Goal: Task Accomplishment & Management: Manage account settings

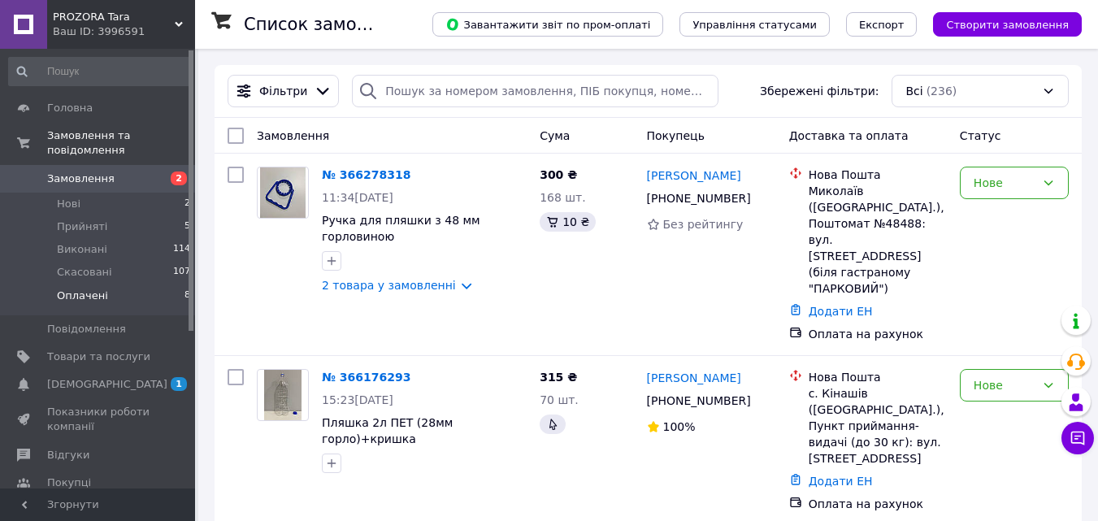
click at [93, 289] on span "Оплачені" at bounding box center [82, 296] width 51 height 15
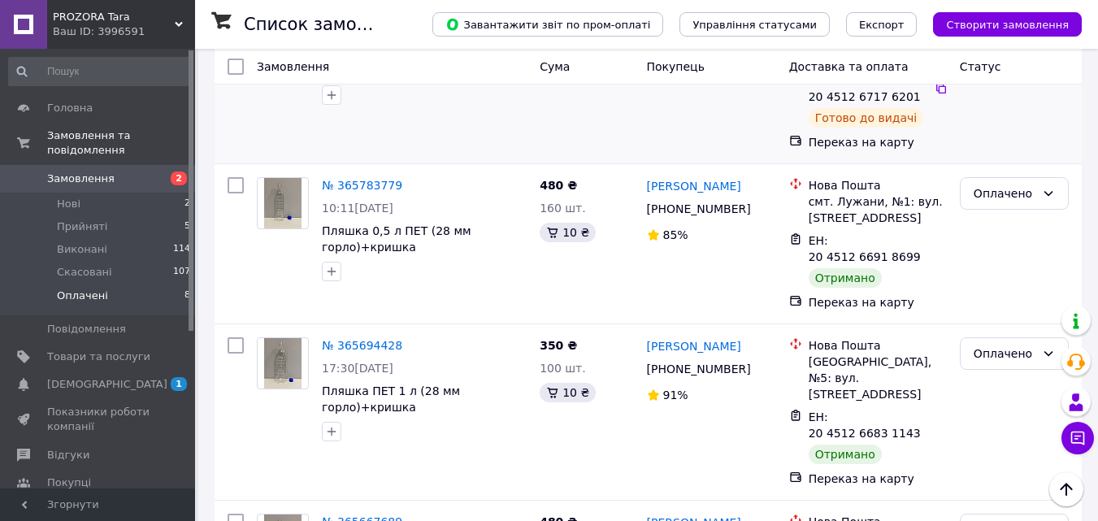
scroll to position [885, 0]
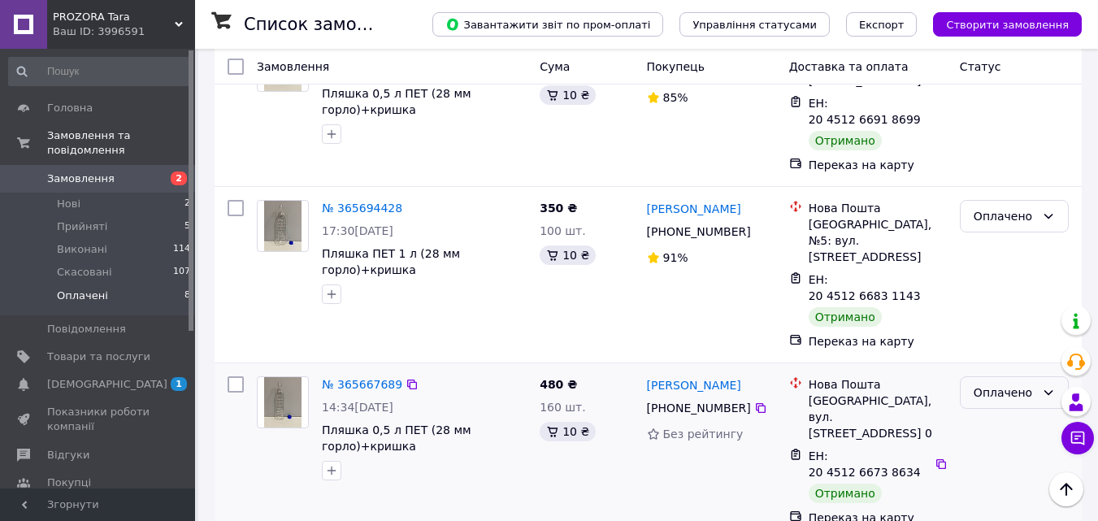
click at [985, 384] on div "Оплачено" at bounding box center [1005, 393] width 62 height 18
click at [1001, 294] on li "Виконано" at bounding box center [1014, 294] width 107 height 29
click at [998, 207] on div "Оплачено" at bounding box center [1005, 216] width 62 height 18
click at [996, 146] on li "Виконано" at bounding box center [1014, 151] width 107 height 29
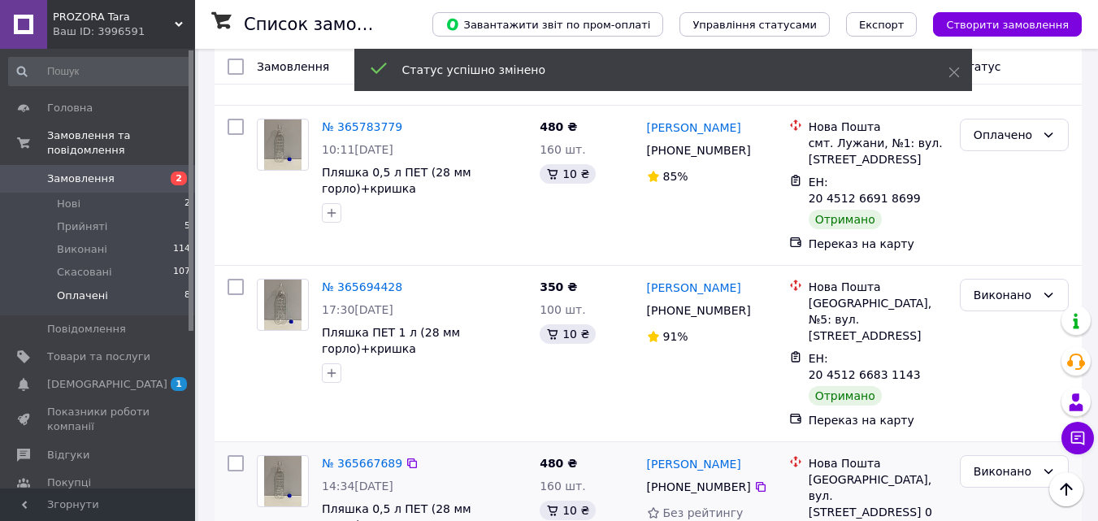
scroll to position [723, 0]
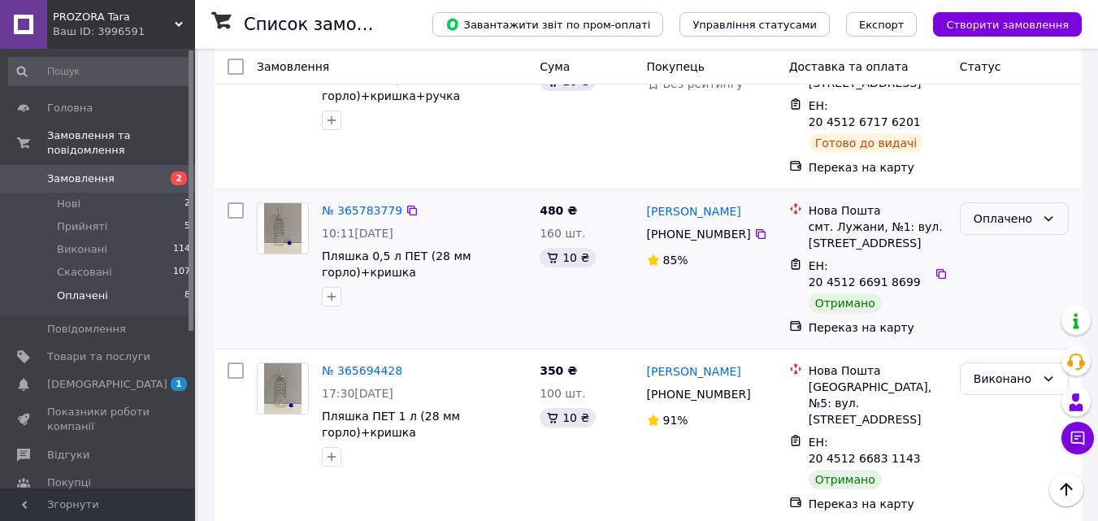
click at [997, 210] on div "Оплачено" at bounding box center [1005, 219] width 62 height 18
click at [996, 168] on li "Виконано" at bounding box center [1014, 169] width 107 height 29
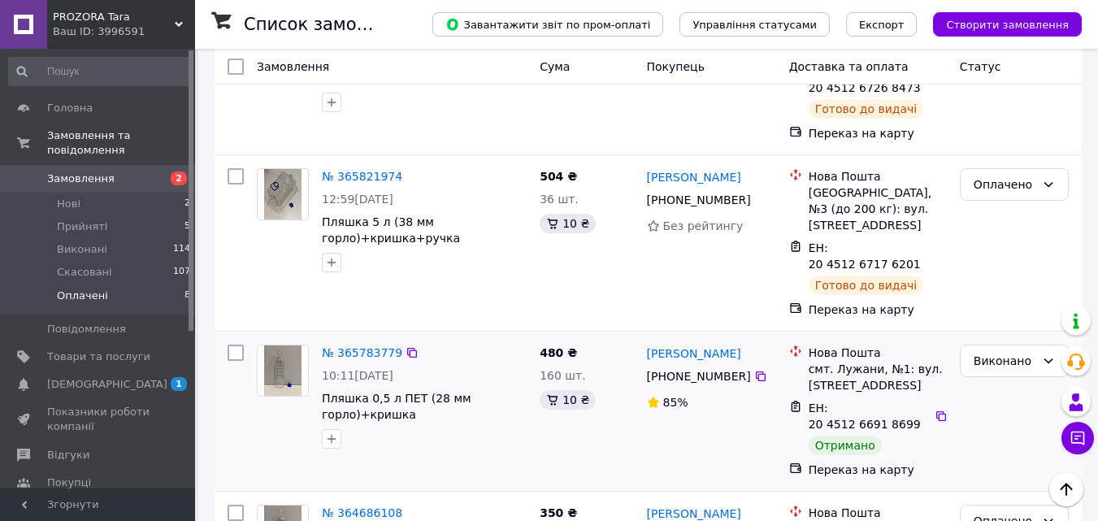
scroll to position [581, 0]
click at [160, 215] on li "Прийняті 5" at bounding box center [100, 226] width 200 height 23
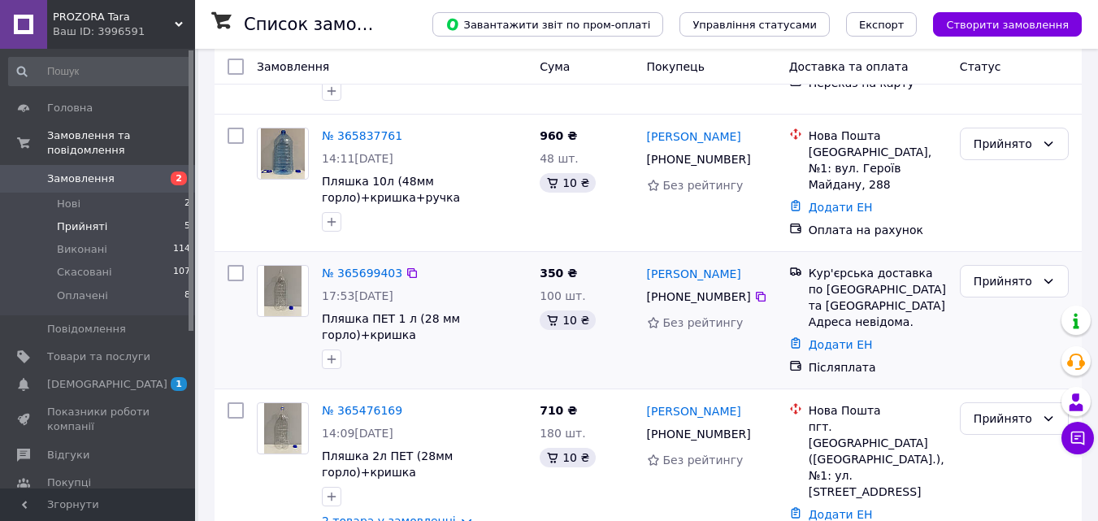
scroll to position [360, 0]
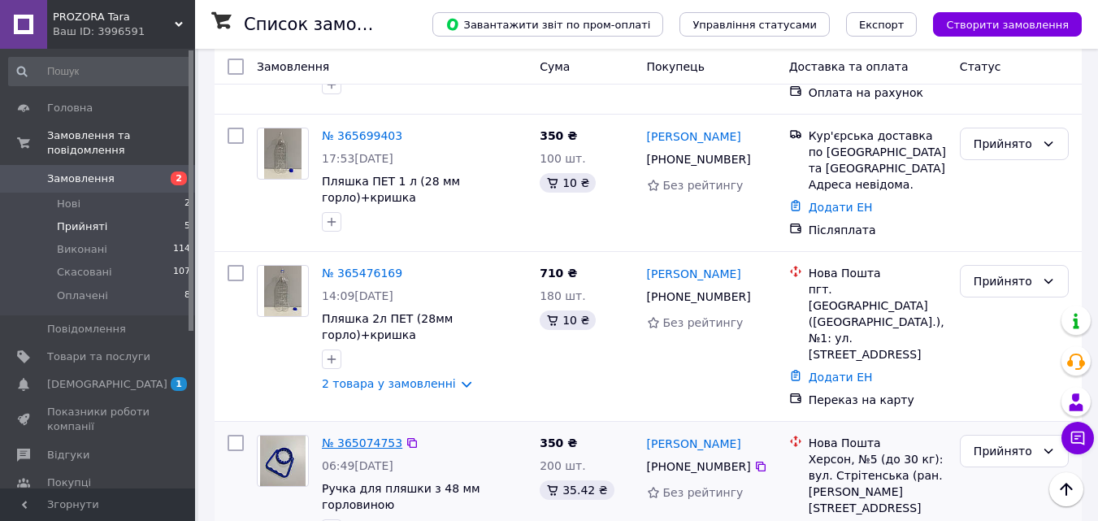
click at [356, 436] on link "№ 365074753" at bounding box center [362, 442] width 80 height 13
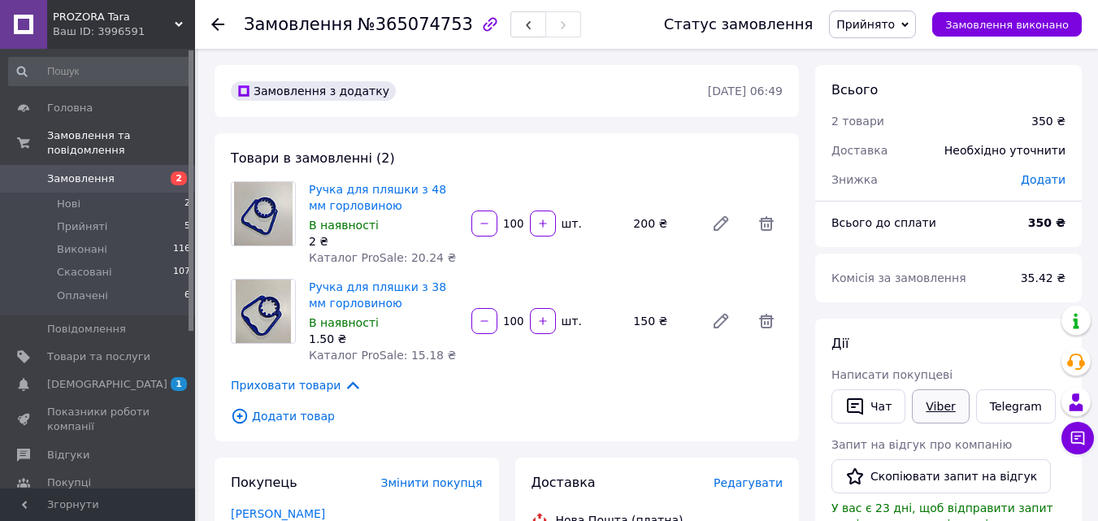
click at [943, 403] on link "Viber" at bounding box center [940, 406] width 57 height 34
click at [938, 412] on link "Viber" at bounding box center [940, 406] width 57 height 34
click at [895, 30] on span "Прийнято" at bounding box center [865, 24] width 59 height 13
click at [884, 87] on li "Скасовано" at bounding box center [872, 81] width 85 height 24
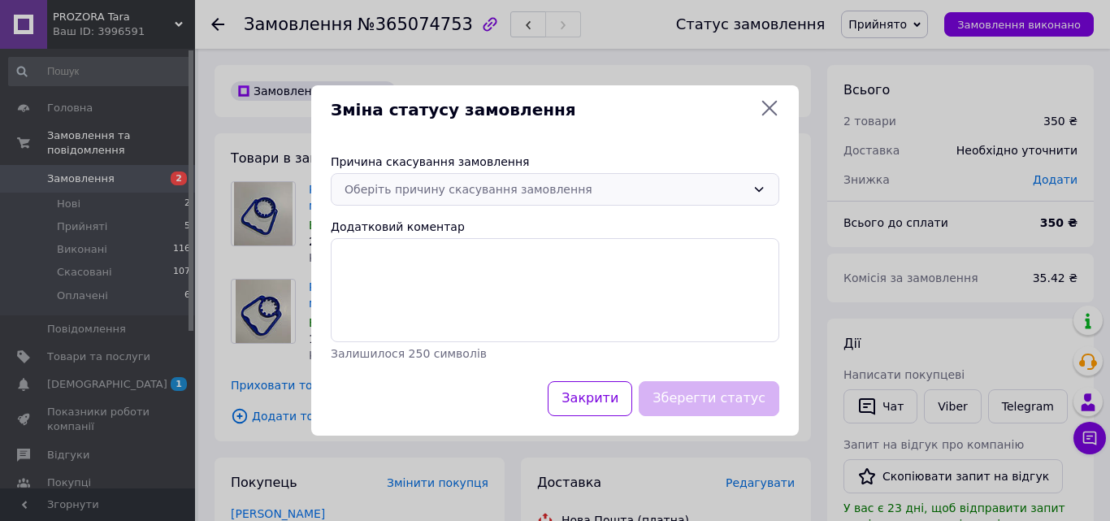
click at [497, 193] on div "Оберіть причину скасування замовлення" at bounding box center [546, 189] width 402 height 18
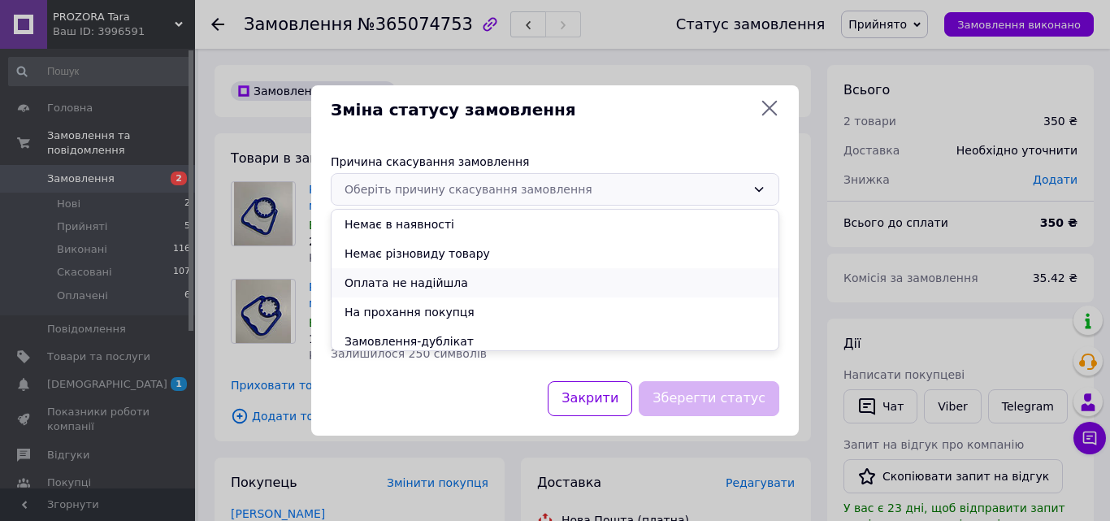
click at [432, 285] on li "Оплата не надійшла" at bounding box center [555, 282] width 447 height 29
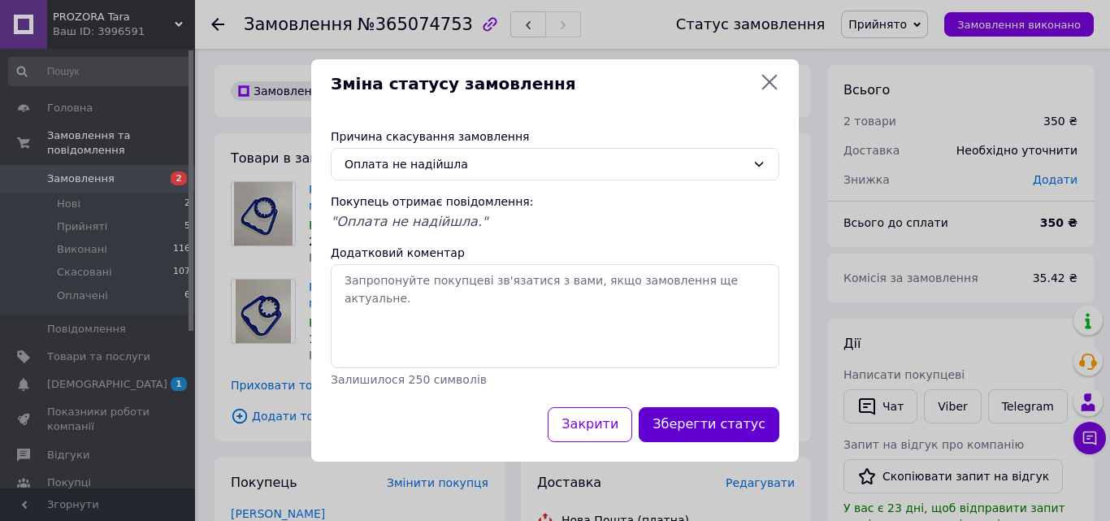
click at [743, 432] on button "Зберегти статус" at bounding box center [709, 424] width 141 height 35
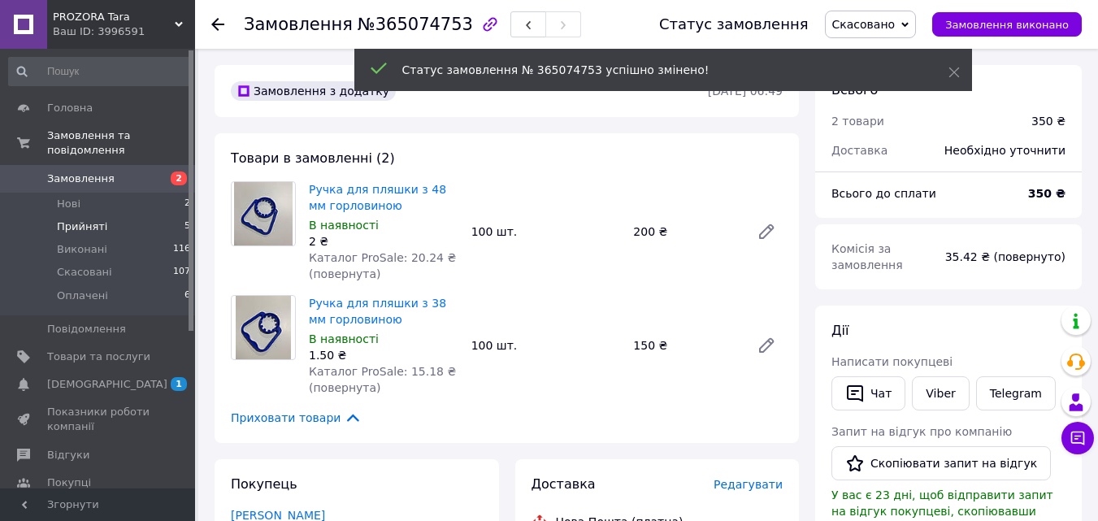
click at [130, 215] on li "Прийняті 5" at bounding box center [100, 226] width 200 height 23
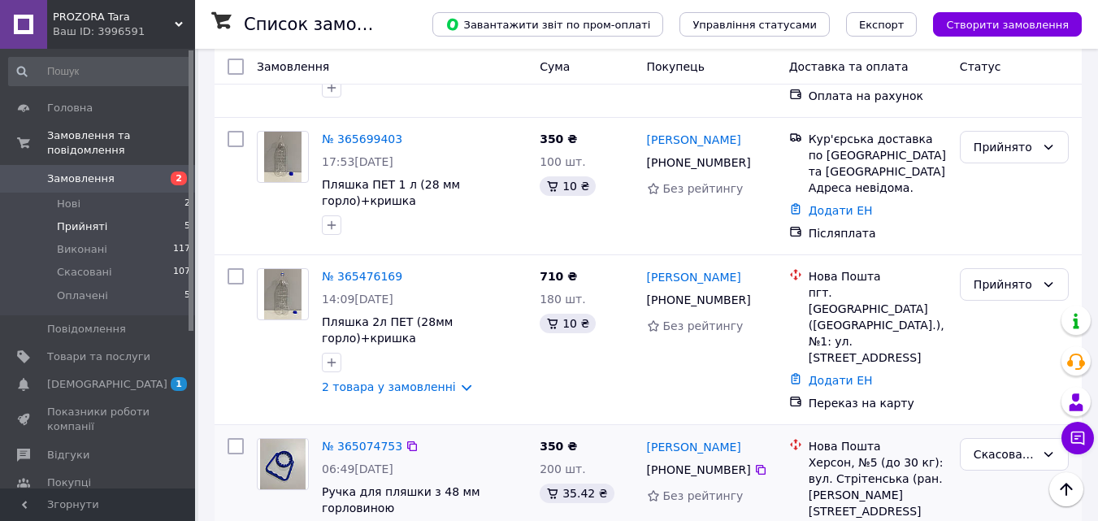
scroll to position [360, 0]
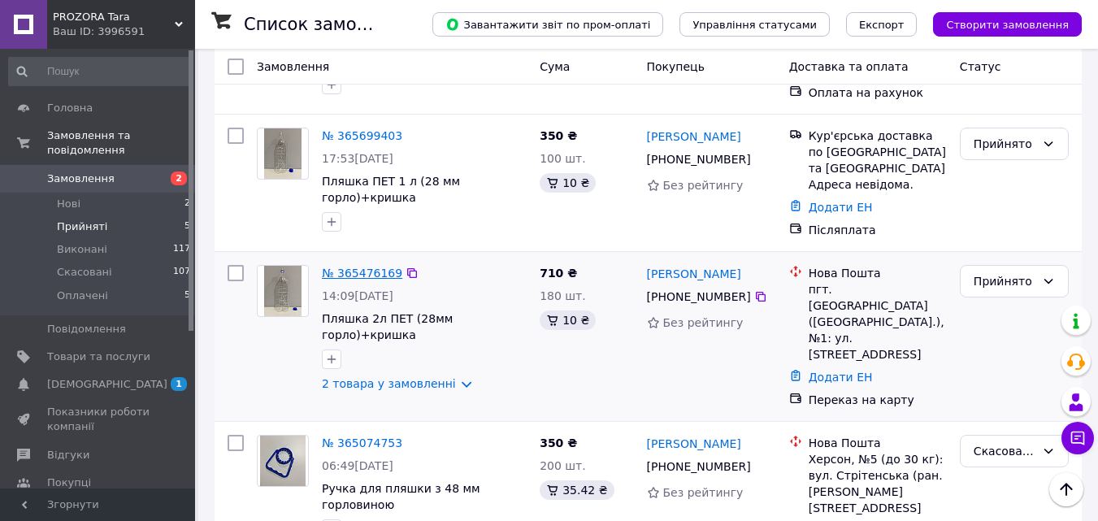
click at [376, 267] on link "№ 365476169" at bounding box center [362, 273] width 80 height 13
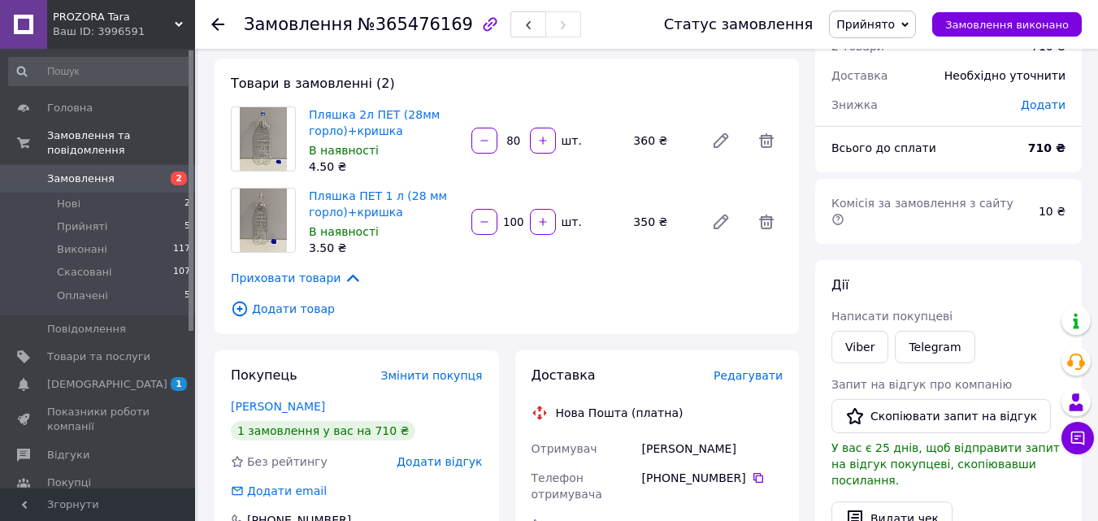
scroll to position [20, 0]
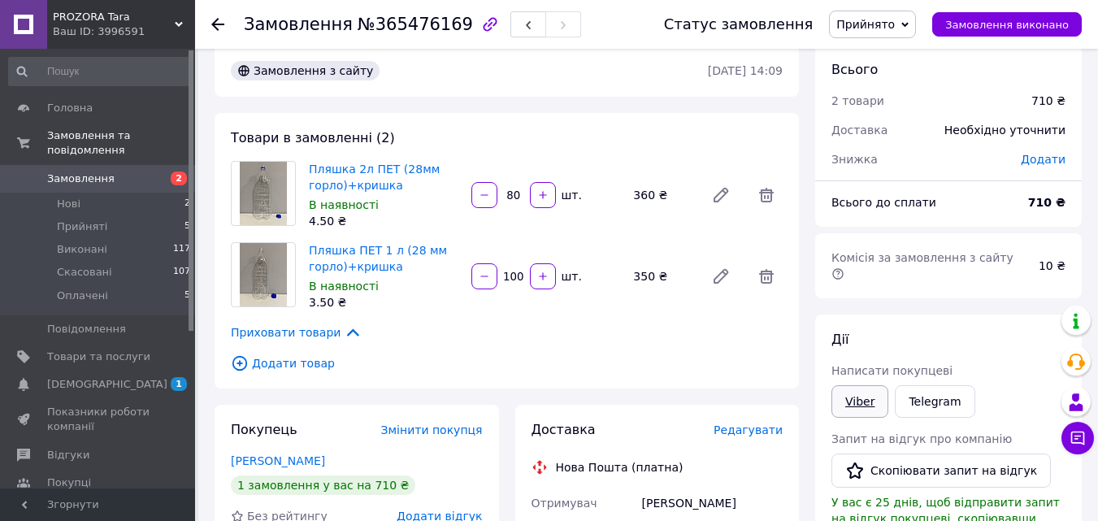
click at [875, 389] on link "Viber" at bounding box center [859, 401] width 57 height 33
click at [867, 20] on span "Прийнято" at bounding box center [865, 24] width 59 height 13
click at [879, 83] on li "Скасовано" at bounding box center [872, 81] width 85 height 24
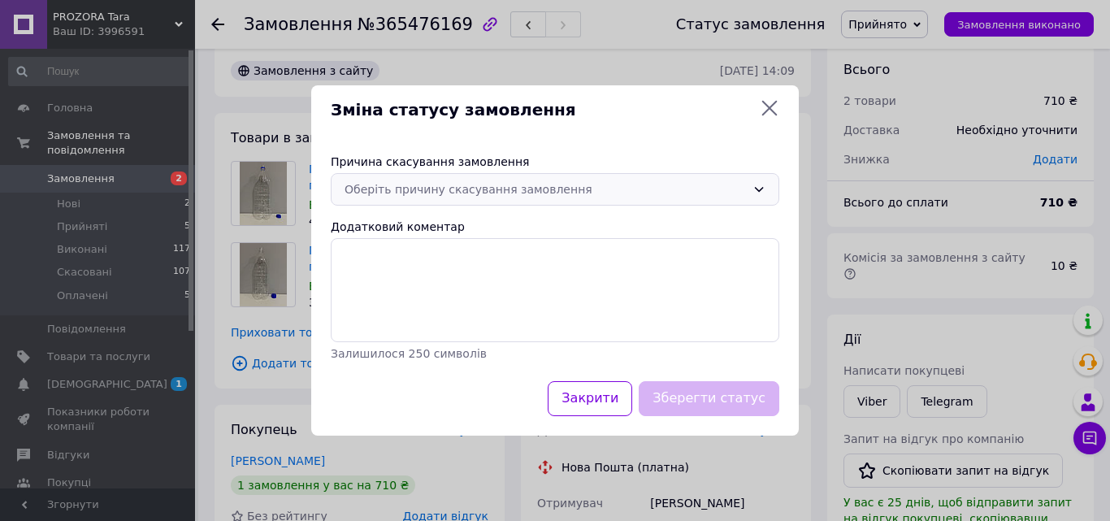
click at [403, 190] on div "Оберіть причину скасування замовлення" at bounding box center [546, 189] width 402 height 18
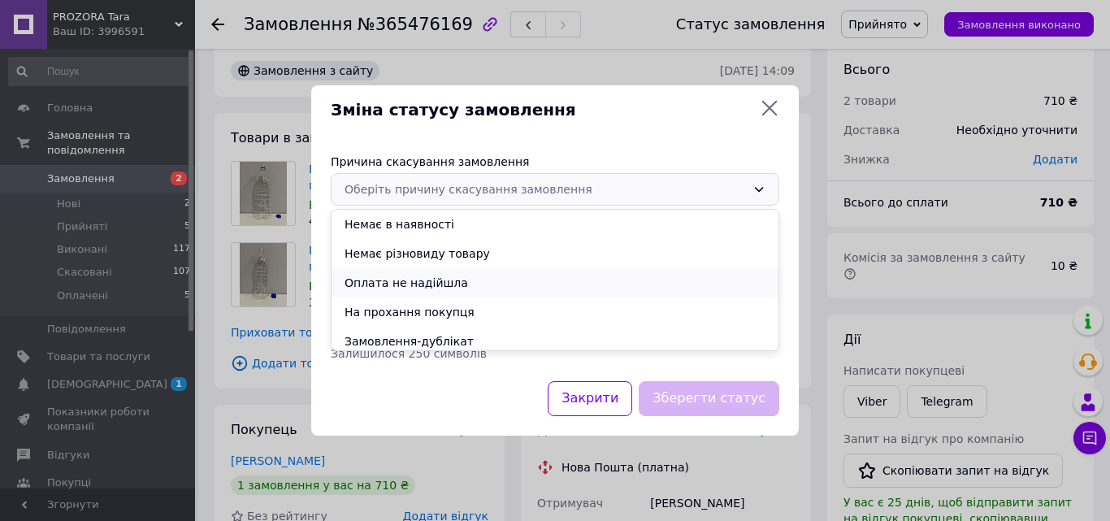
click at [407, 281] on li "Оплата не надійшла" at bounding box center [555, 282] width 447 height 29
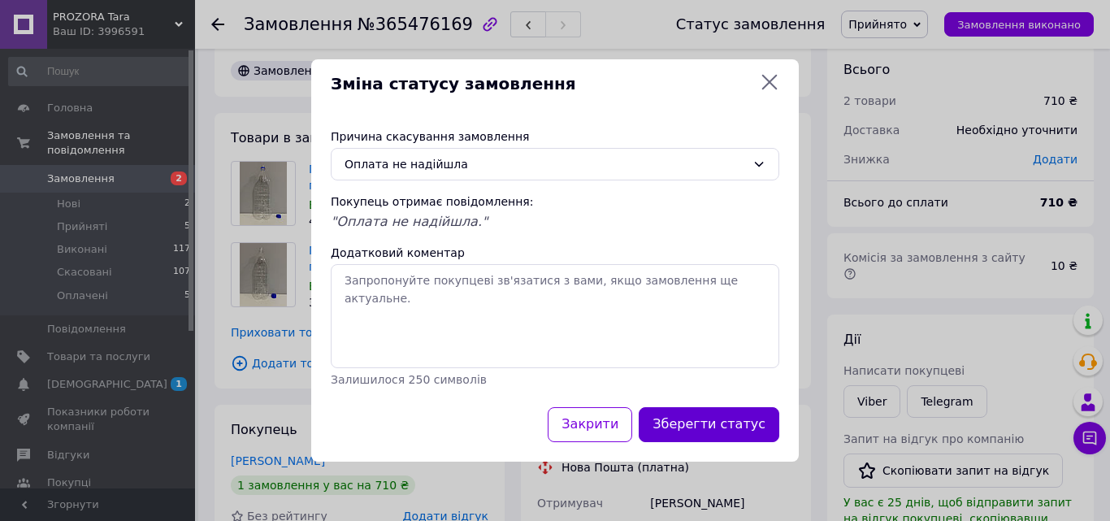
click at [688, 432] on button "Зберегти статус" at bounding box center [709, 424] width 141 height 35
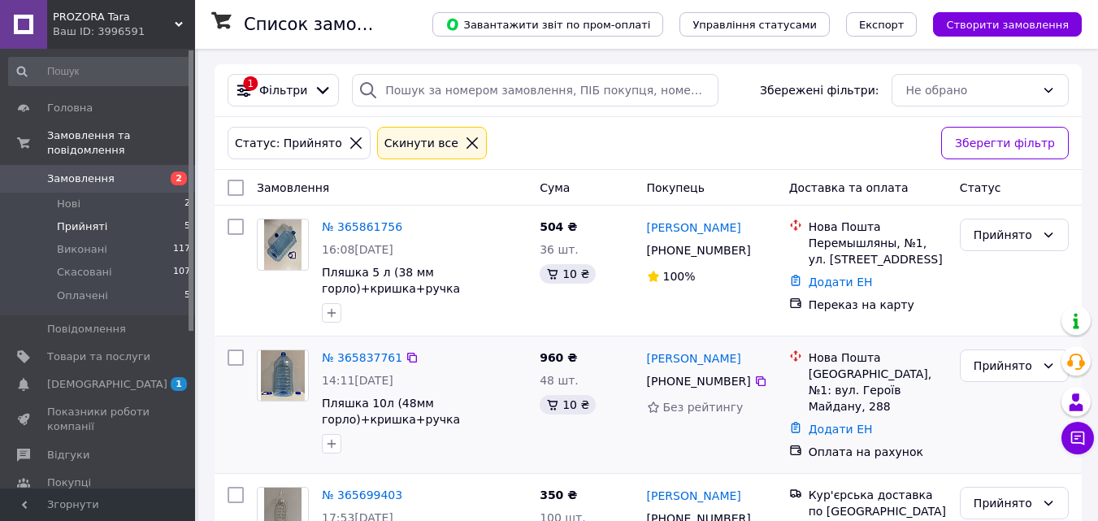
scroll to position [222, 0]
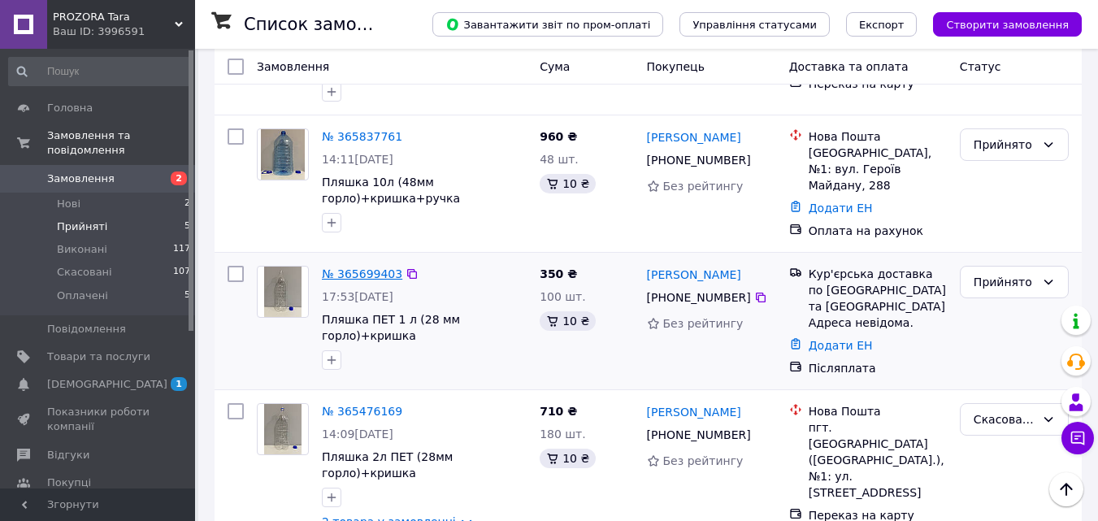
click at [348, 271] on link "№ 365699403" at bounding box center [362, 273] width 80 height 13
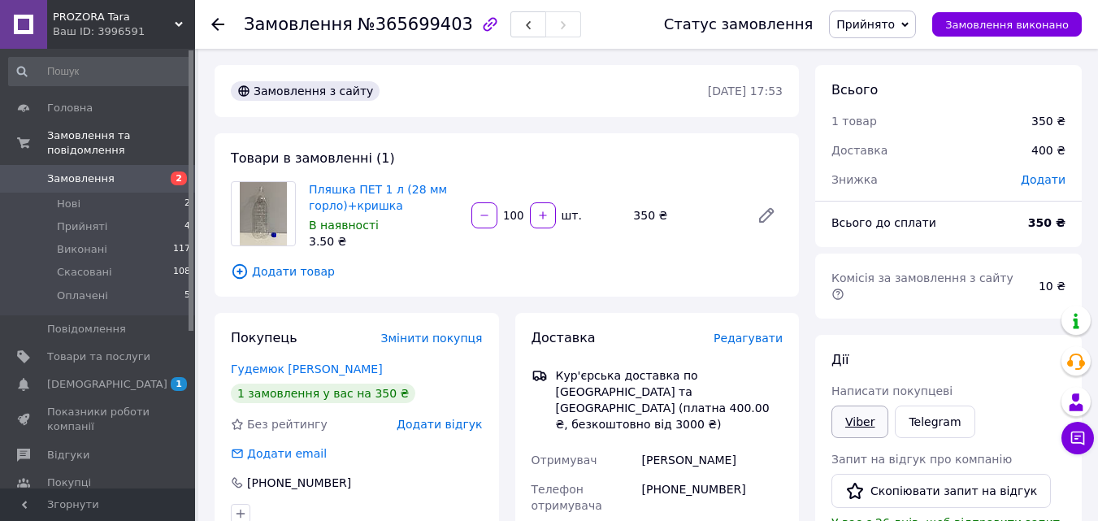
click at [850, 408] on link "Viber" at bounding box center [859, 422] width 57 height 33
click at [109, 215] on li "Прийняті 4" at bounding box center [100, 226] width 200 height 23
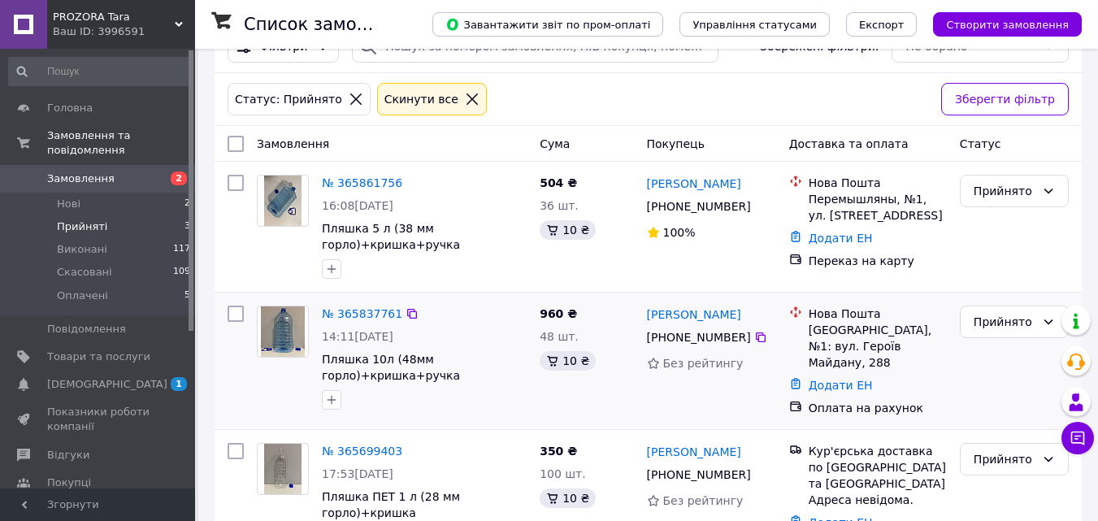
scroll to position [85, 0]
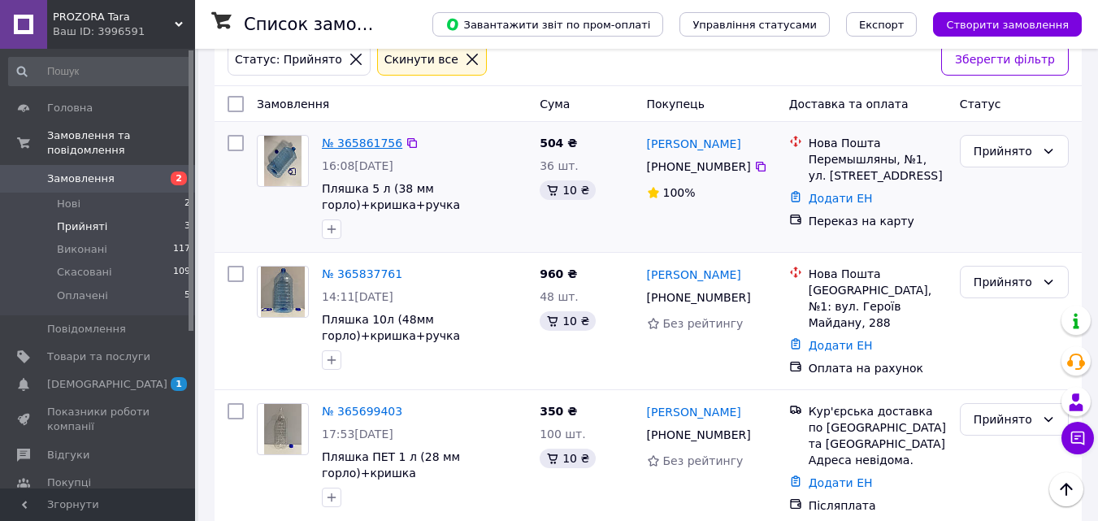
click at [376, 143] on link "№ 365861756" at bounding box center [362, 143] width 80 height 13
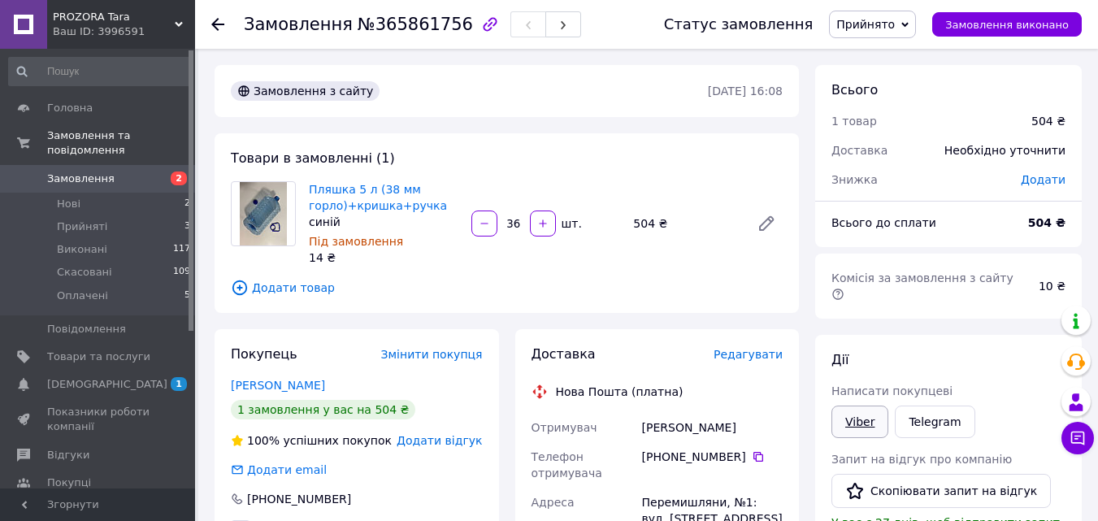
click at [849, 406] on link "Viber" at bounding box center [859, 422] width 57 height 33
click at [97, 165] on link "Замовлення 2" at bounding box center [100, 179] width 200 height 28
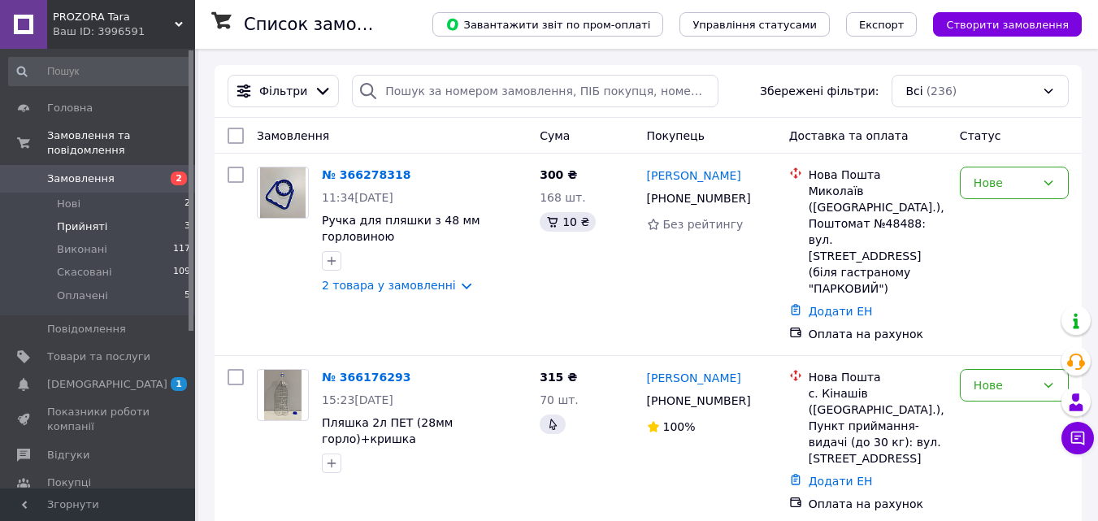
click at [83, 219] on span "Прийняті" at bounding box center [82, 226] width 50 height 15
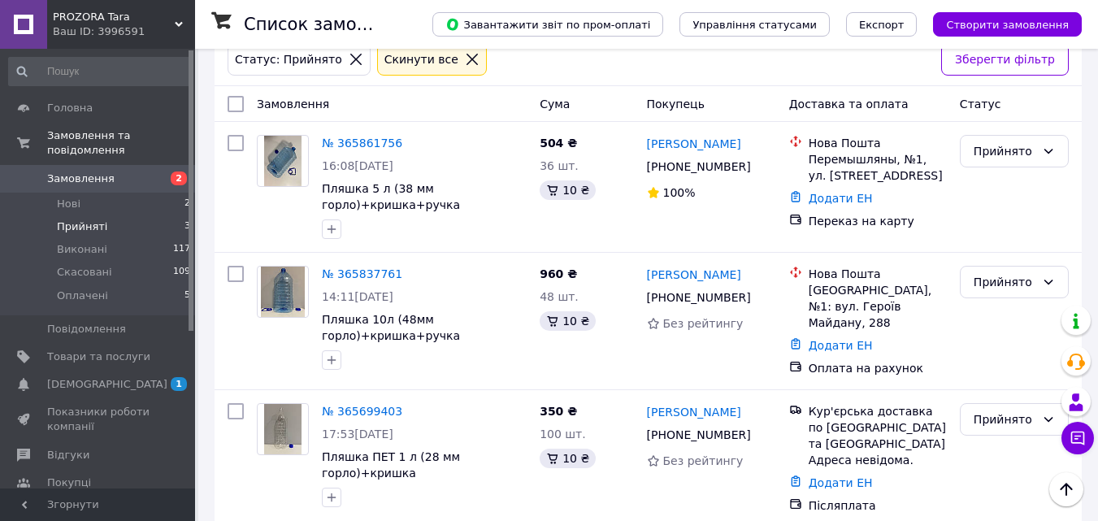
scroll to position [3, 0]
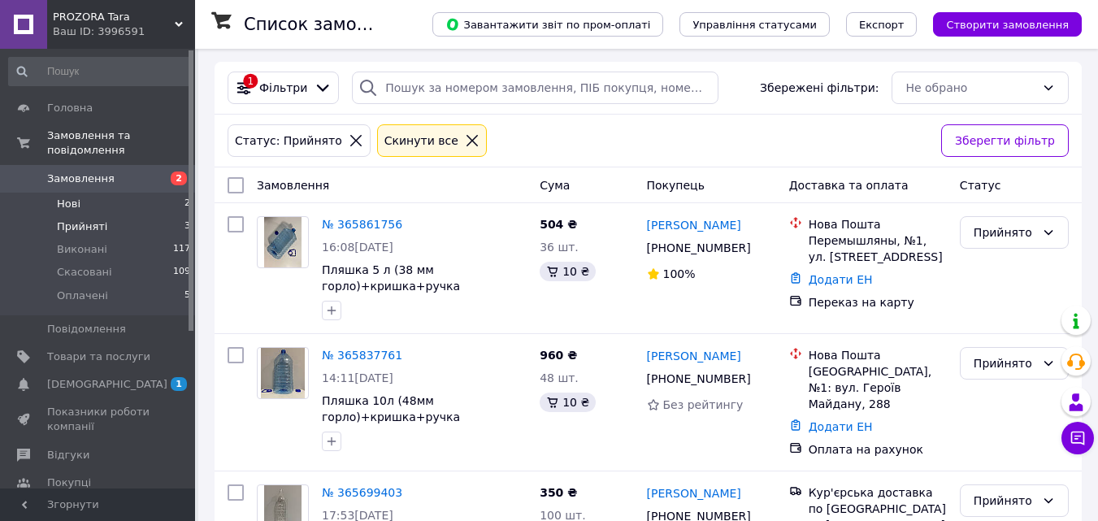
click at [128, 193] on li "Нові 2" at bounding box center [100, 204] width 200 height 23
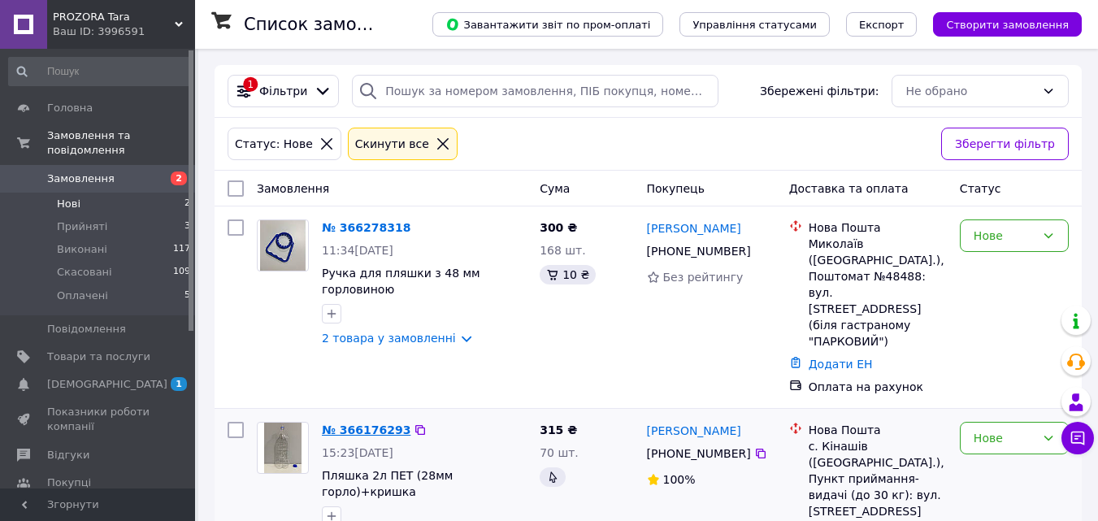
click at [367, 423] on link "№ 366176293" at bounding box center [366, 429] width 89 height 13
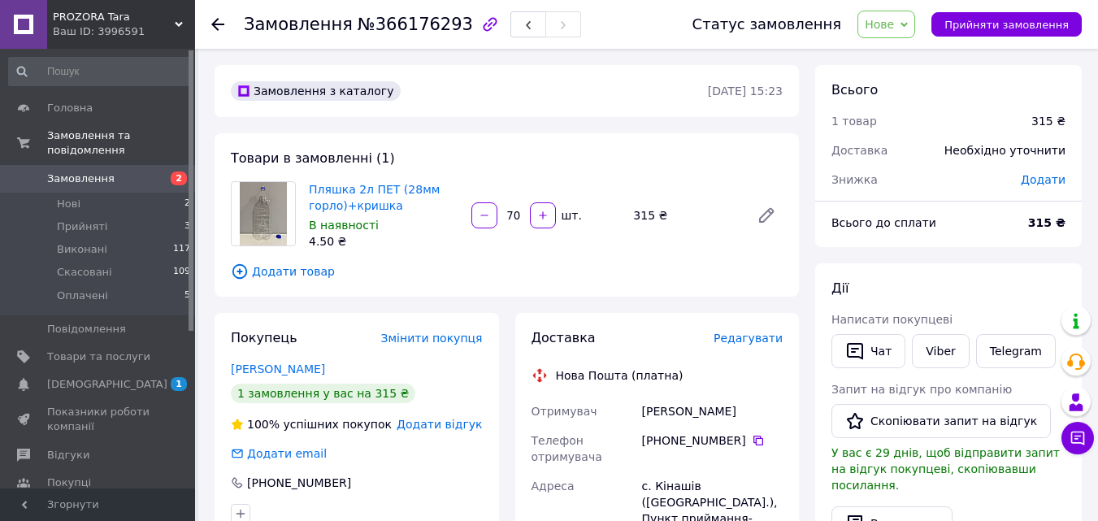
click at [514, 217] on input "70" at bounding box center [514, 216] width 26 height 12
type input "80"
click at [607, 269] on span "Додати товар" at bounding box center [507, 272] width 552 height 18
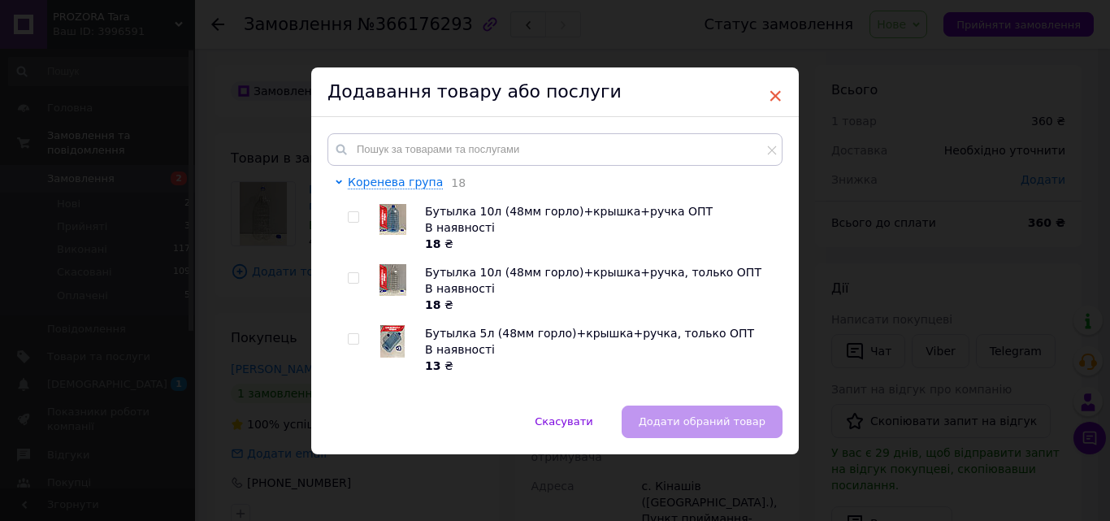
click at [776, 96] on span "×" at bounding box center [775, 96] width 15 height 28
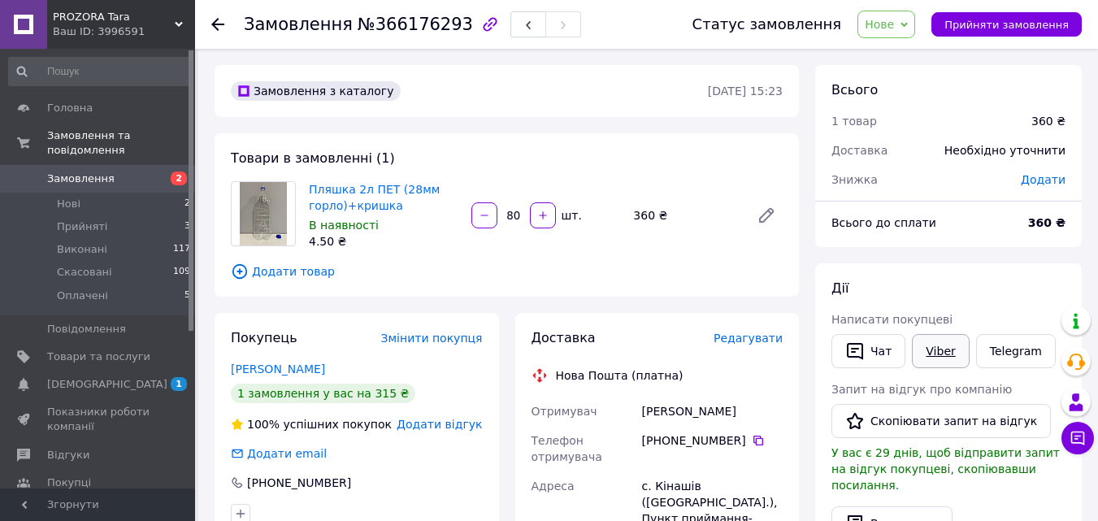
click at [931, 355] on link "Viber" at bounding box center [940, 351] width 57 height 34
click at [894, 25] on span "Нове" at bounding box center [879, 24] width 29 height 13
click at [901, 53] on li "Прийнято" at bounding box center [895, 57] width 75 height 24
click at [147, 193] on li "Нові 2" at bounding box center [100, 204] width 200 height 23
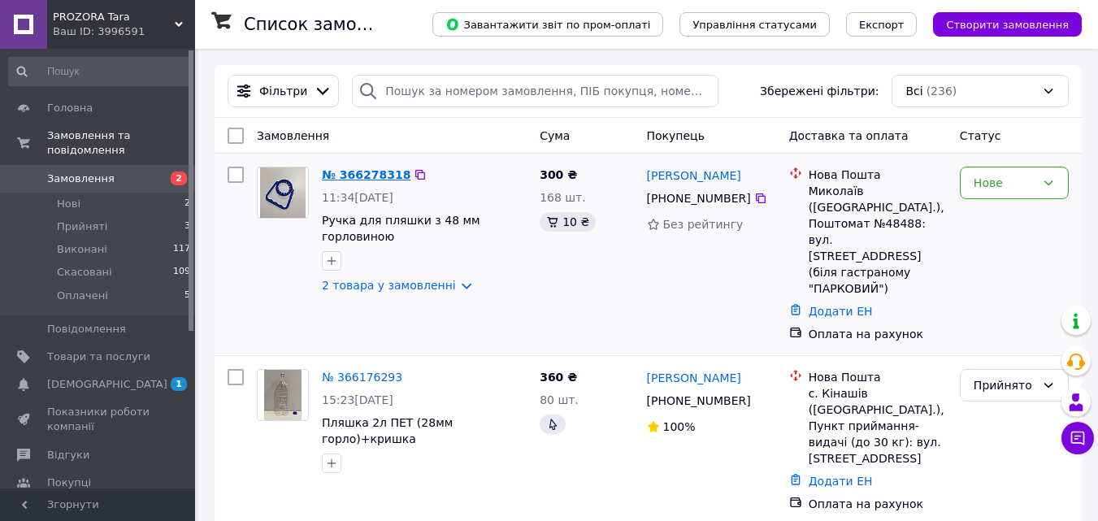
click at [354, 172] on link "№ 366278318" at bounding box center [366, 174] width 89 height 13
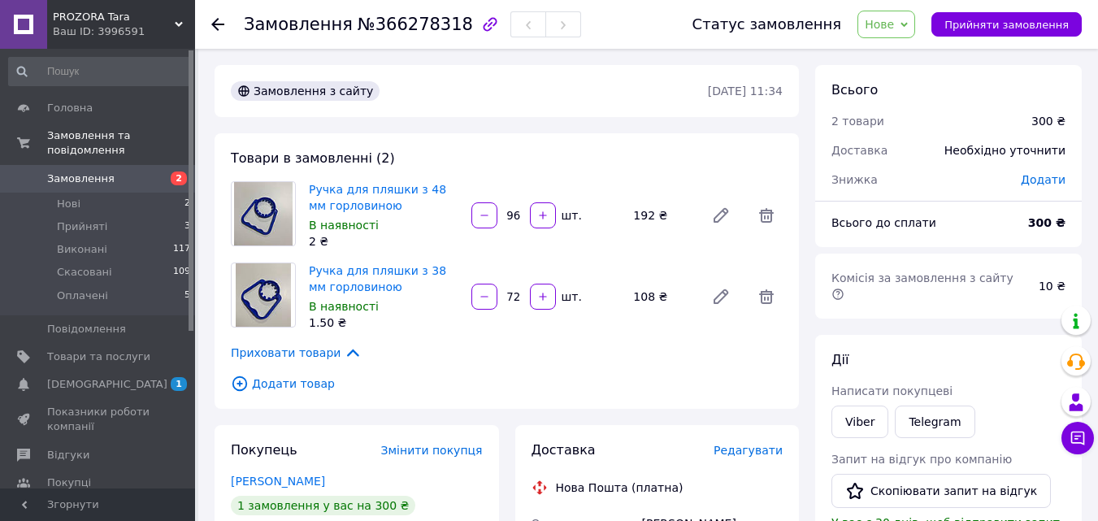
click at [516, 300] on input "72" at bounding box center [514, 297] width 26 height 12
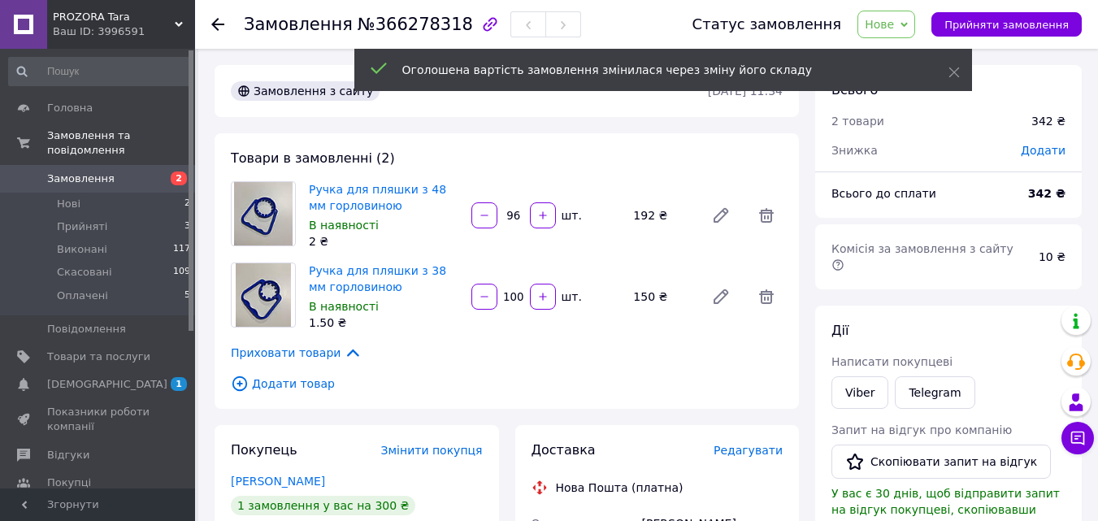
type input "100"
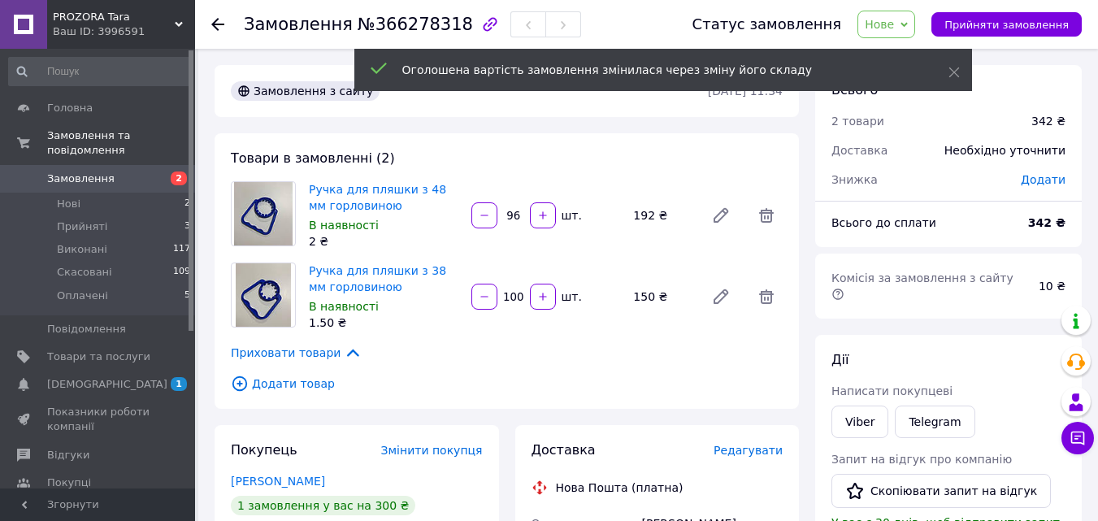
click at [513, 216] on input "96" at bounding box center [514, 216] width 26 height 12
click at [520, 222] on div "96" at bounding box center [513, 215] width 29 height 16
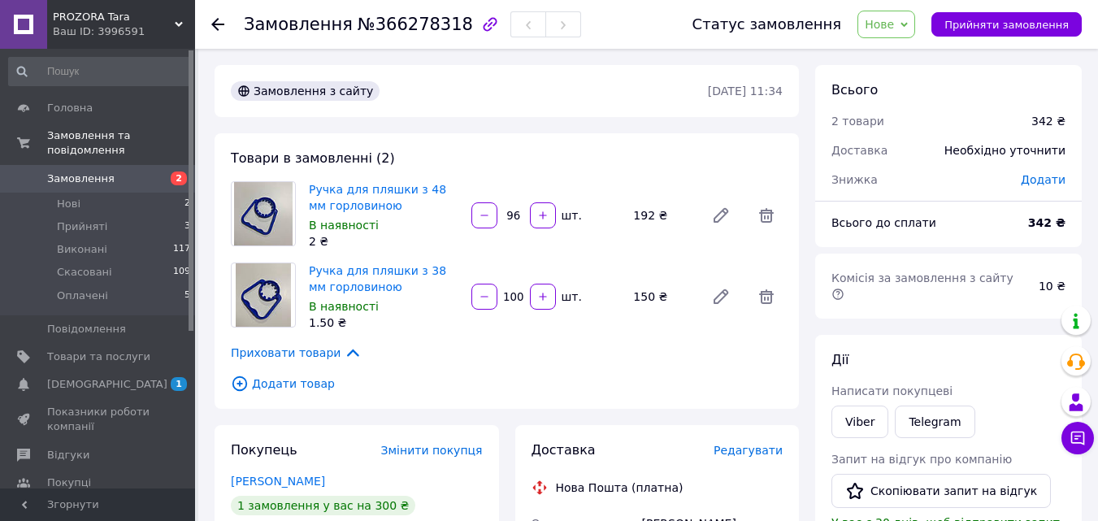
click at [519, 215] on input "96" at bounding box center [514, 216] width 26 height 12
type input "9"
type input "100"
click at [862, 406] on link "Viber" at bounding box center [859, 422] width 57 height 33
click at [855, 406] on link "Viber" at bounding box center [859, 422] width 57 height 33
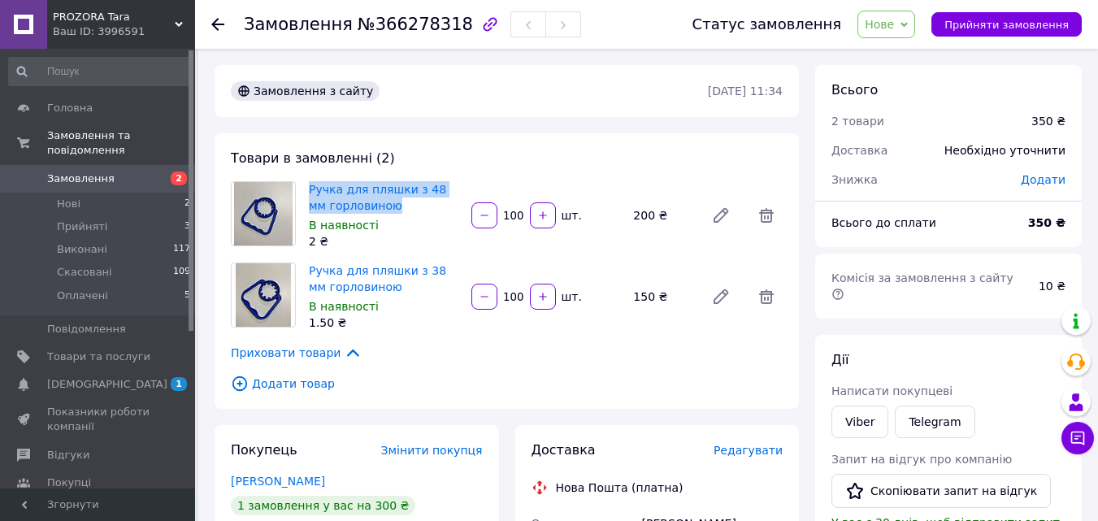
drag, startPoint x: 303, startPoint y: 188, endPoint x: 380, endPoint y: 208, distance: 79.1
click at [380, 208] on div "Ручка для пляшки з 48 мм горловиною В наявності 2 ₴" at bounding box center [383, 215] width 163 height 75
copy link "Ручка для пляшки з 48 мм горловиною"
click at [860, 406] on link "Viber" at bounding box center [859, 422] width 57 height 33
click at [888, 30] on span "Нове" at bounding box center [879, 24] width 29 height 13
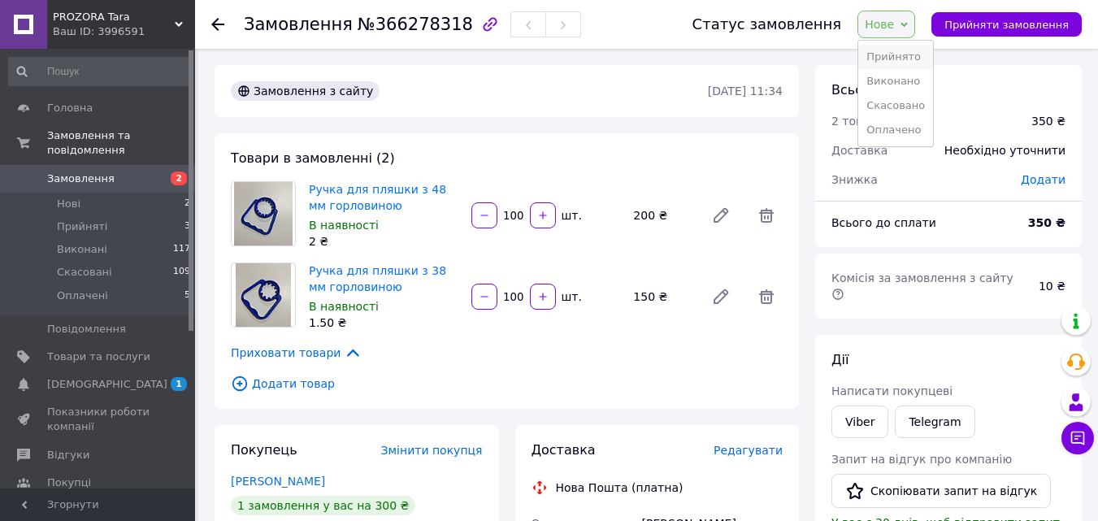
click at [897, 55] on li "Прийнято" at bounding box center [895, 57] width 75 height 24
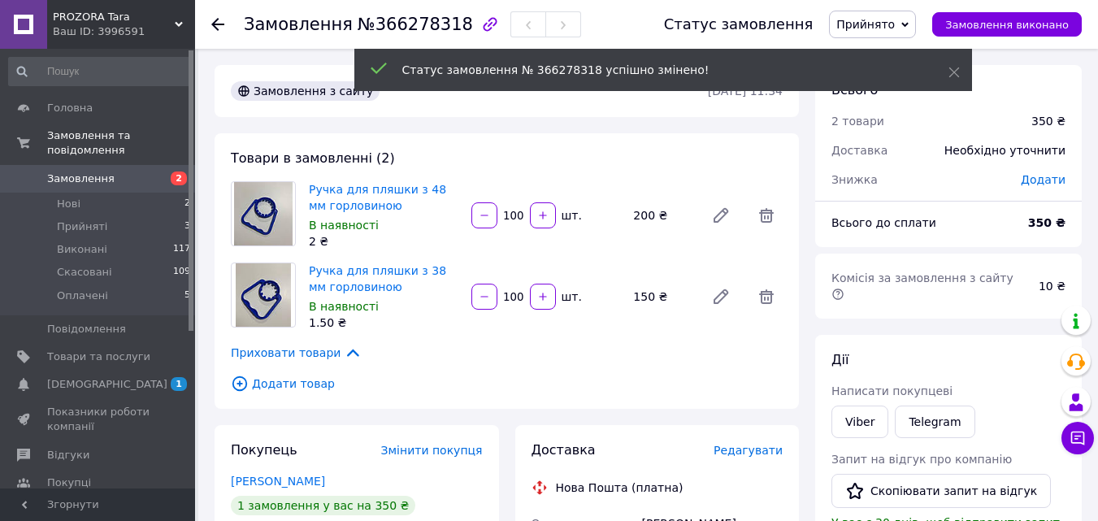
click at [88, 171] on span "Замовлення" at bounding box center [80, 178] width 67 height 15
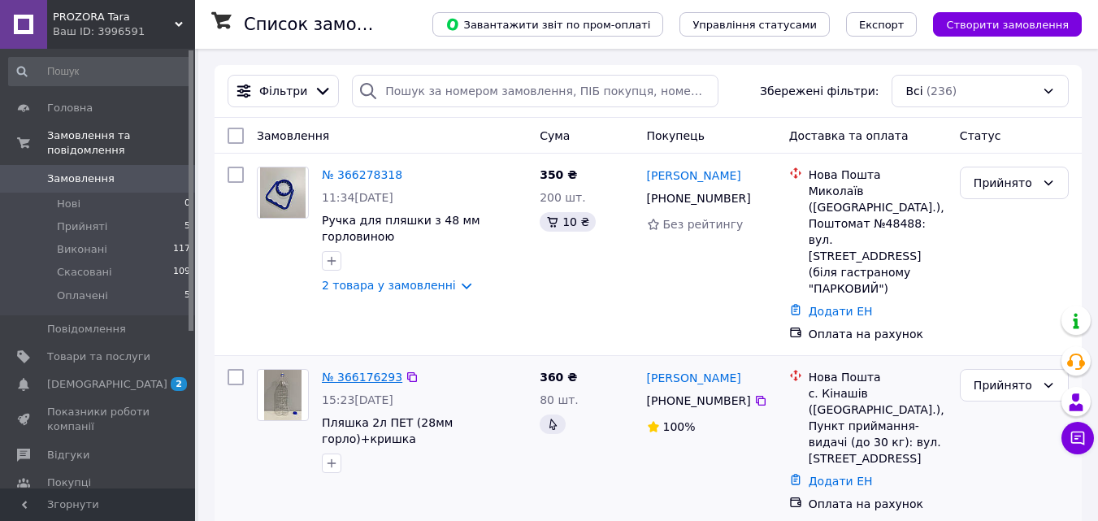
click at [372, 371] on link "№ 366176293" at bounding box center [362, 377] width 80 height 13
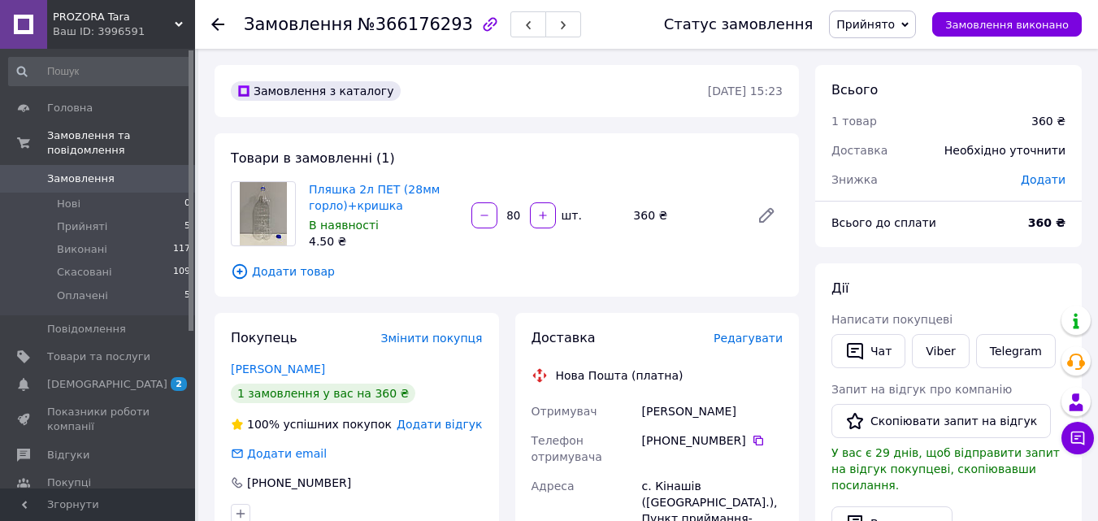
scroll to position [81, 0]
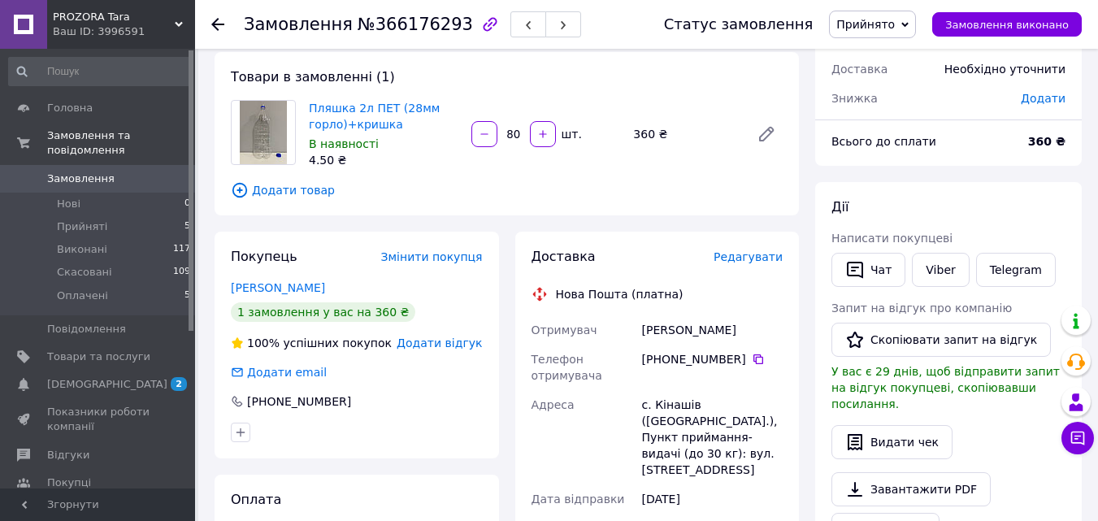
click at [873, 23] on span "Прийнято" at bounding box center [865, 24] width 59 height 13
click at [888, 81] on li "Скасовано" at bounding box center [872, 81] width 85 height 24
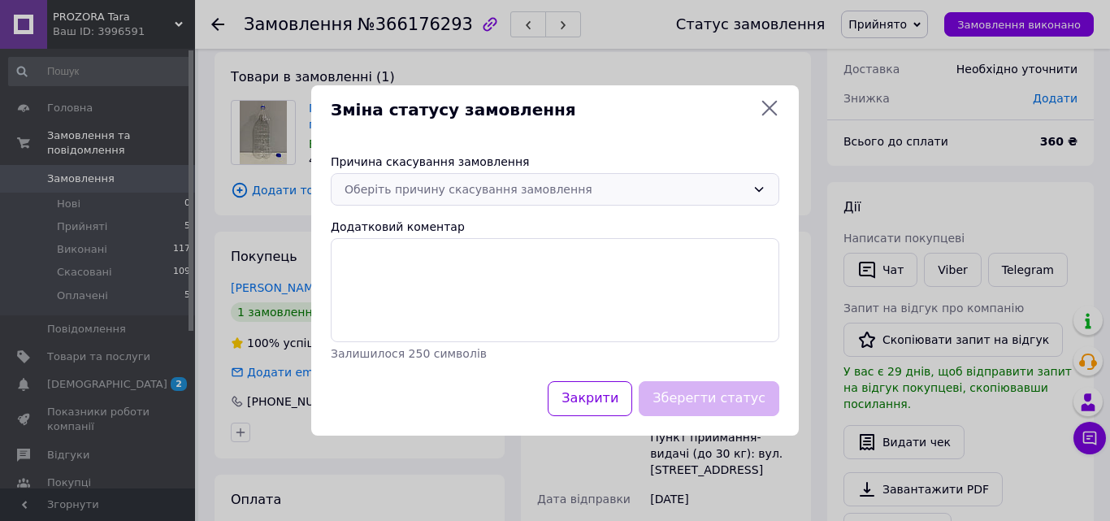
click at [442, 184] on div "Оберіть причину скасування замовлення" at bounding box center [546, 189] width 402 height 18
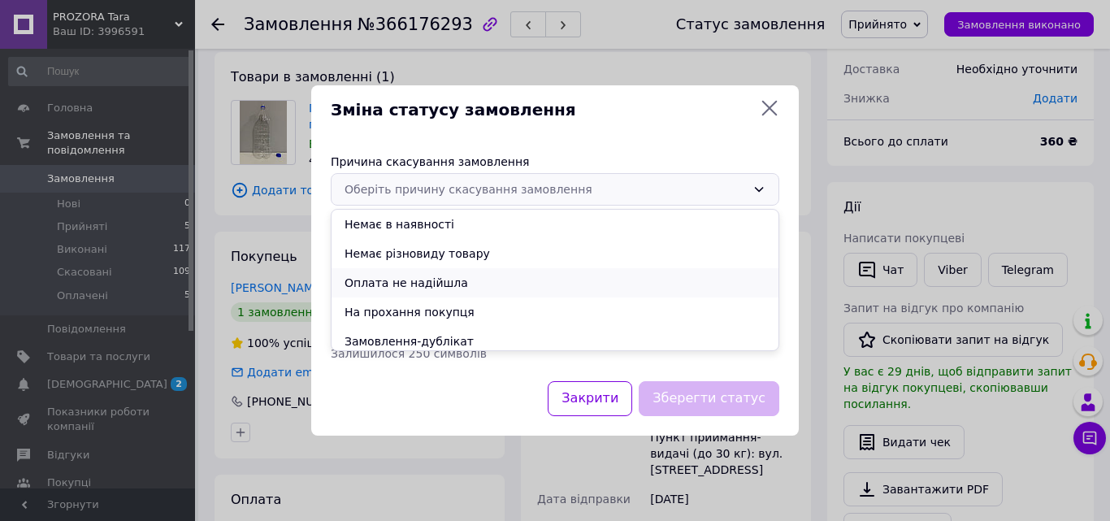
click at [431, 280] on li "Оплата не надійшла" at bounding box center [555, 282] width 447 height 29
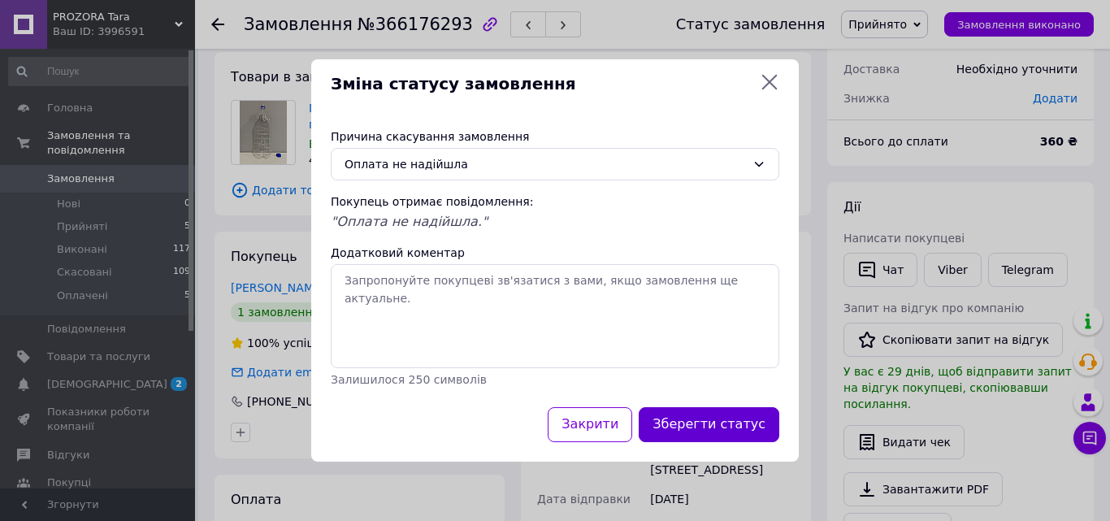
click at [685, 421] on button "Зберегти статус" at bounding box center [709, 424] width 141 height 35
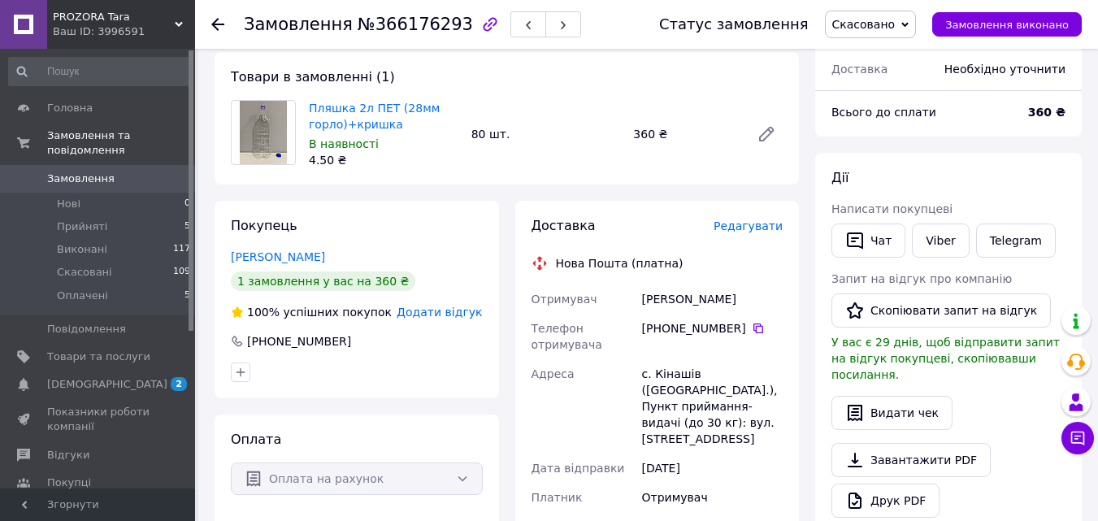
click at [83, 171] on span "Замовлення" at bounding box center [80, 178] width 67 height 15
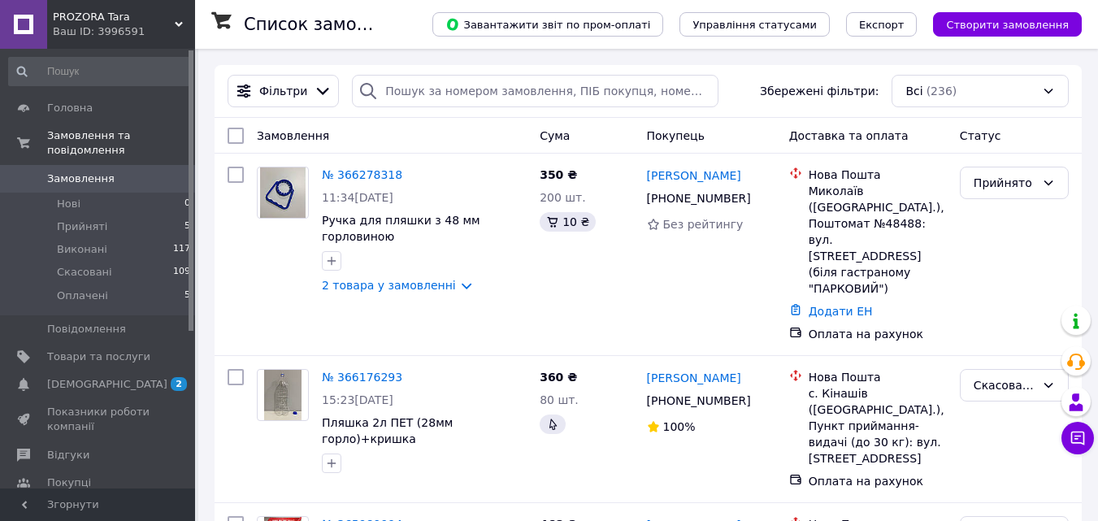
click at [81, 171] on span "Замовлення" at bounding box center [80, 178] width 67 height 15
